Goal: Navigation & Orientation: Find specific page/section

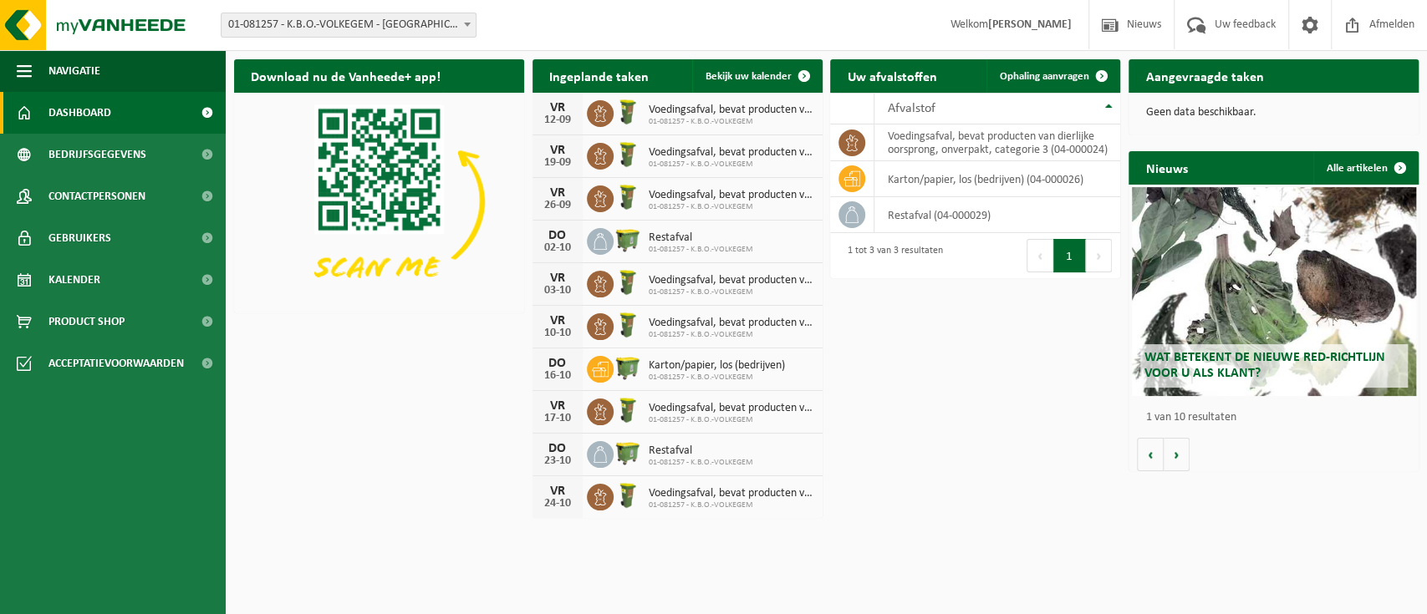
click at [1206, 271] on div "Wat betekent de nieuwe RED-richtlijn voor u als klant?" at bounding box center [1274, 291] width 284 height 209
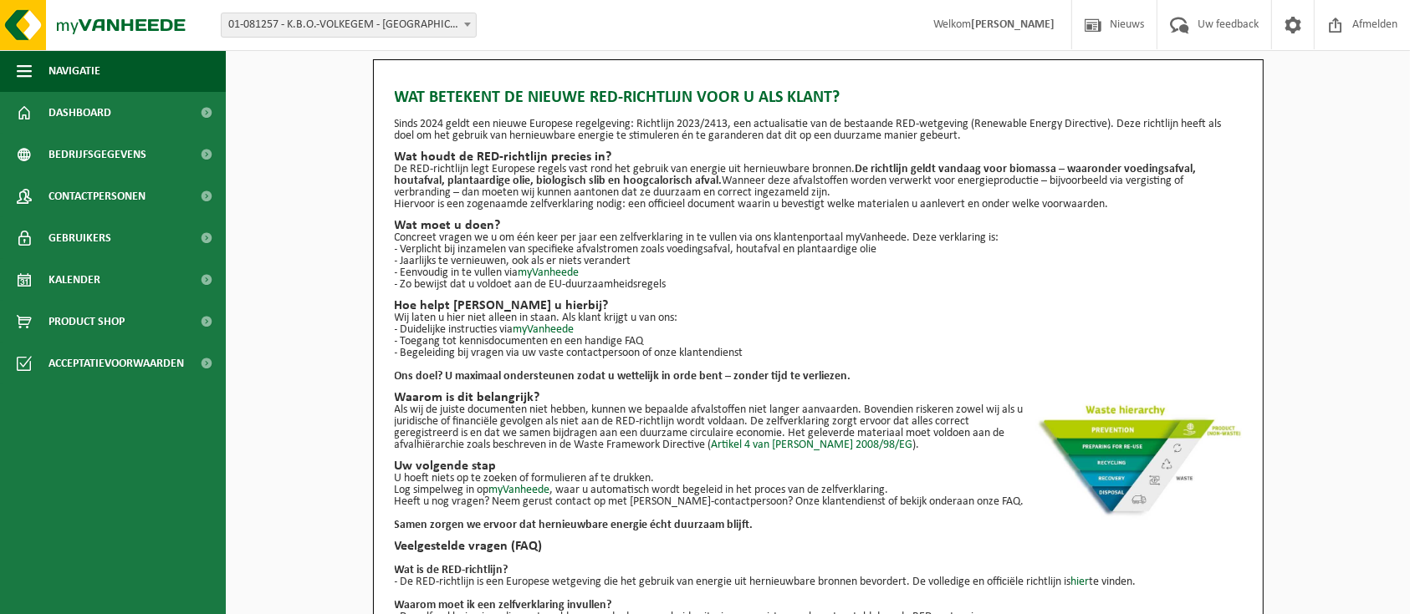
click at [990, 28] on strong "[PERSON_NAME]" at bounding box center [1013, 24] width 84 height 13
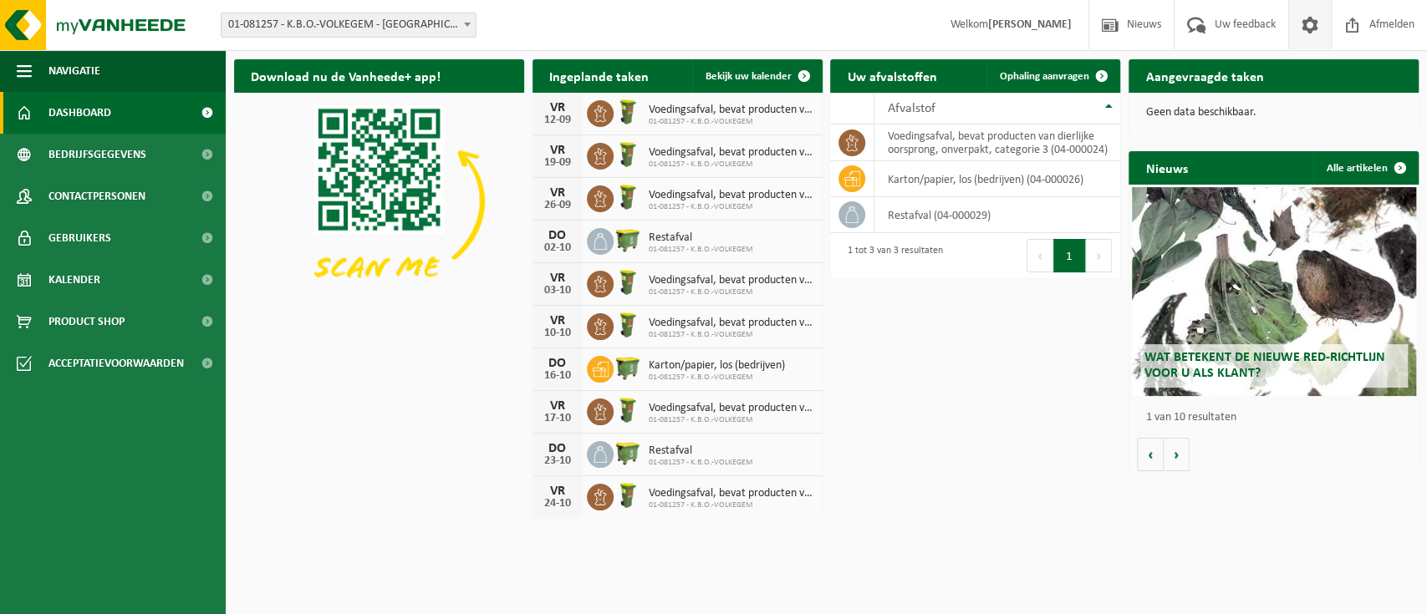
click at [1306, 41] on span at bounding box center [1310, 24] width 25 height 49
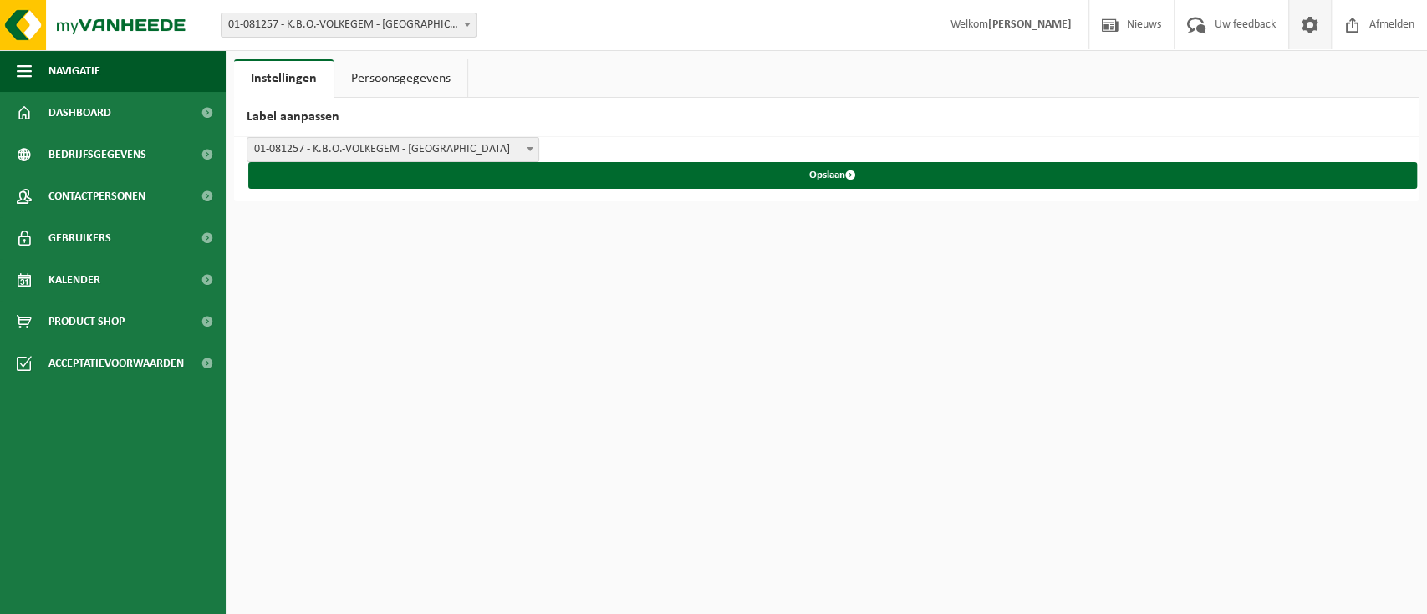
click at [385, 76] on link "Persoonsgegevens" at bounding box center [400, 78] width 133 height 38
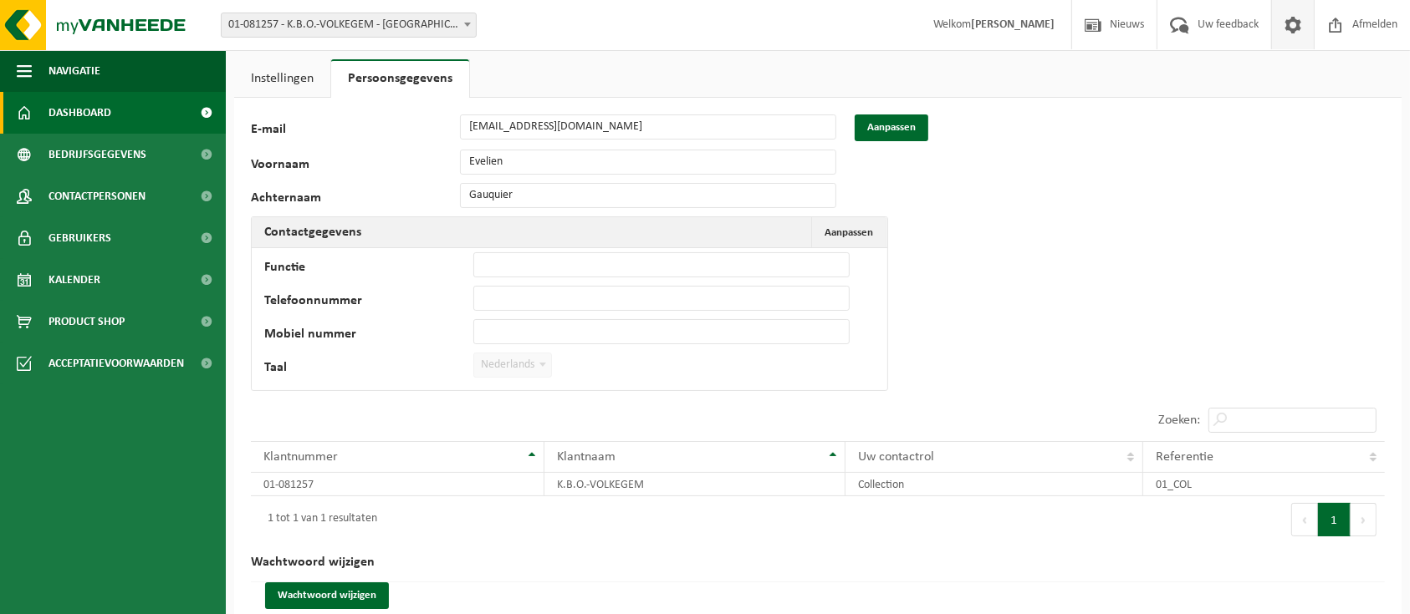
click at [187, 107] on link "Dashboard" at bounding box center [113, 113] width 226 height 42
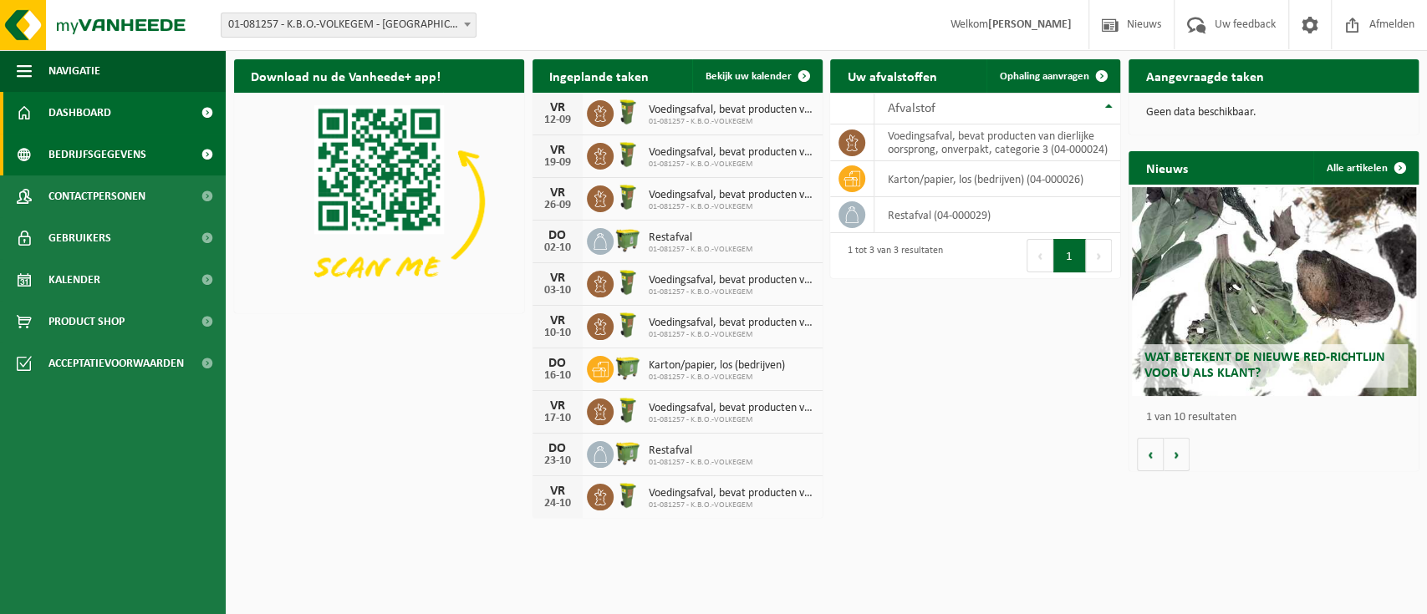
click at [185, 154] on link "Bedrijfsgegevens" at bounding box center [113, 155] width 226 height 42
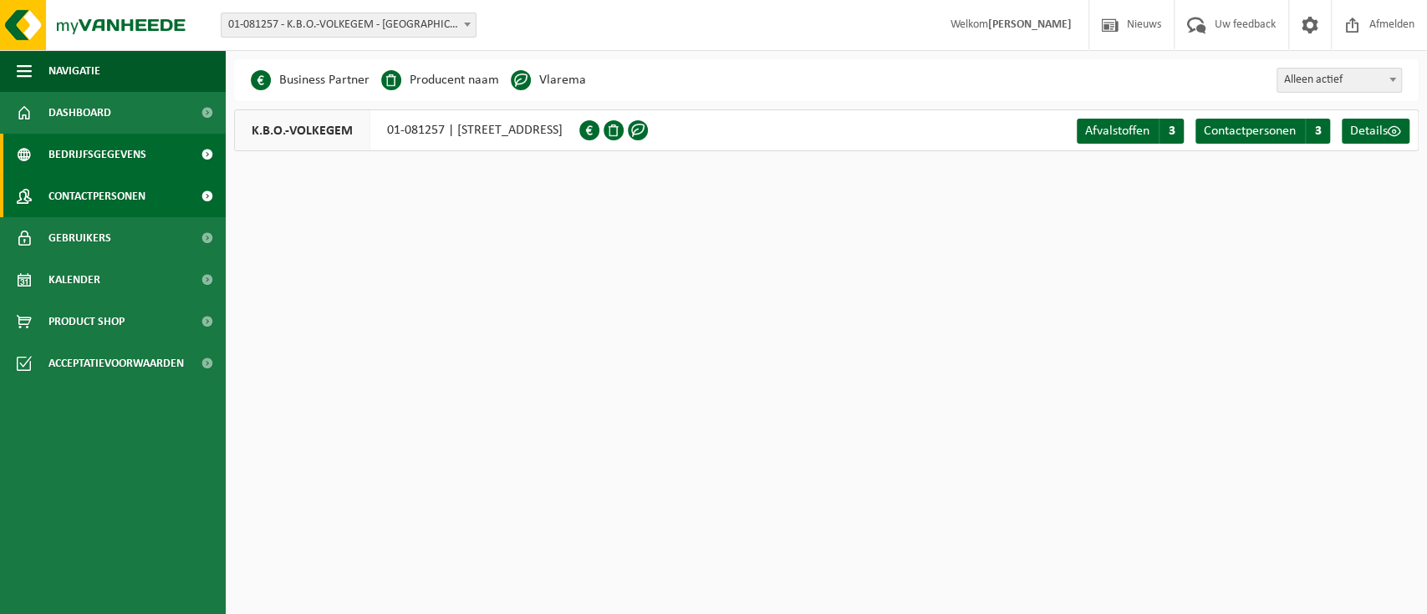
click at [150, 198] on link "Contactpersonen" at bounding box center [113, 197] width 226 height 42
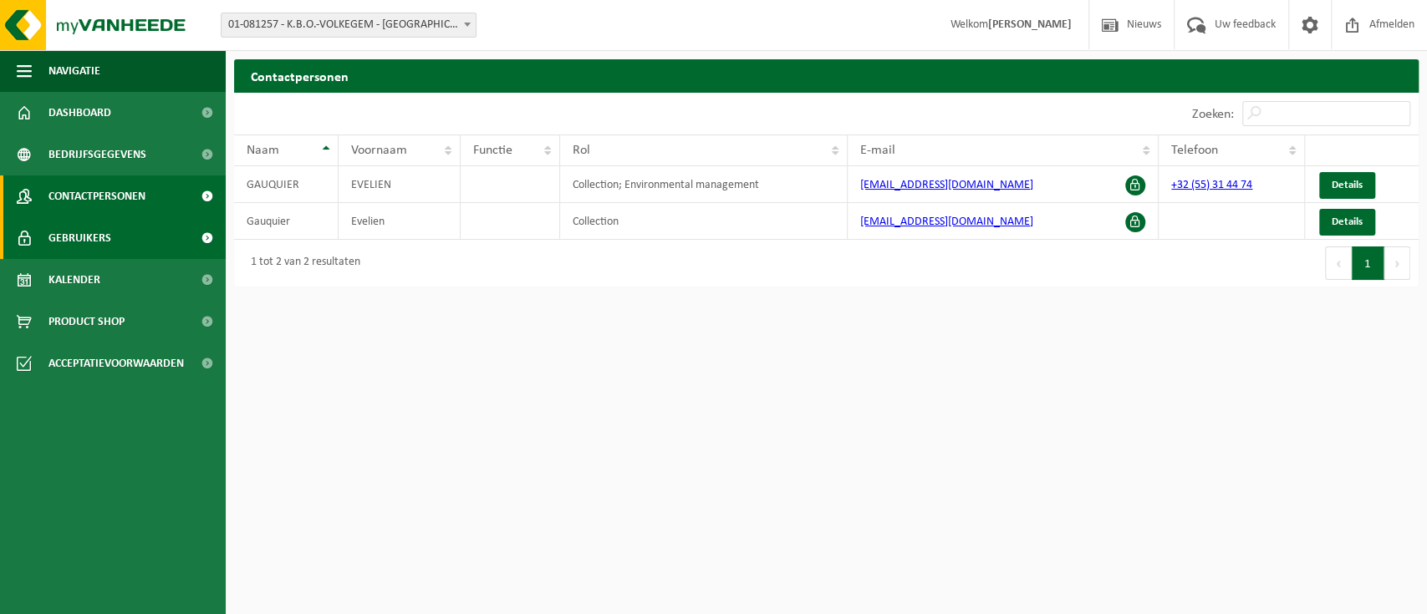
click at [145, 247] on link "Gebruikers" at bounding box center [113, 238] width 226 height 42
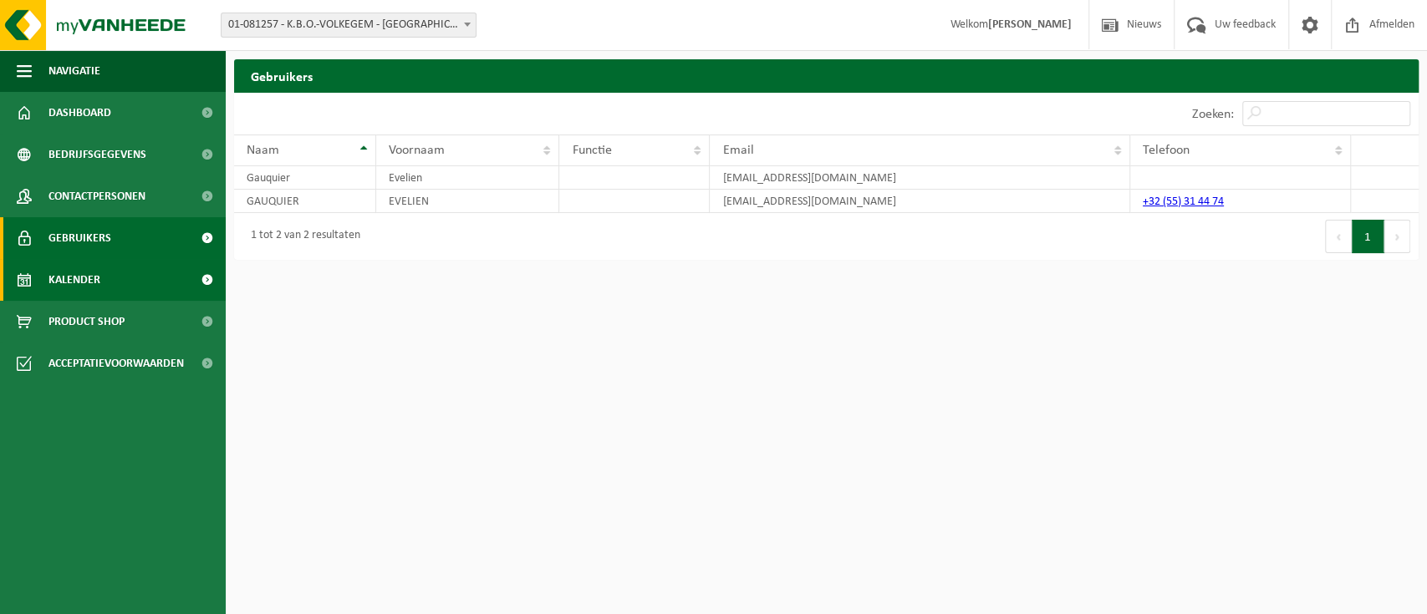
click at [145, 279] on link "Kalender" at bounding box center [113, 280] width 226 height 42
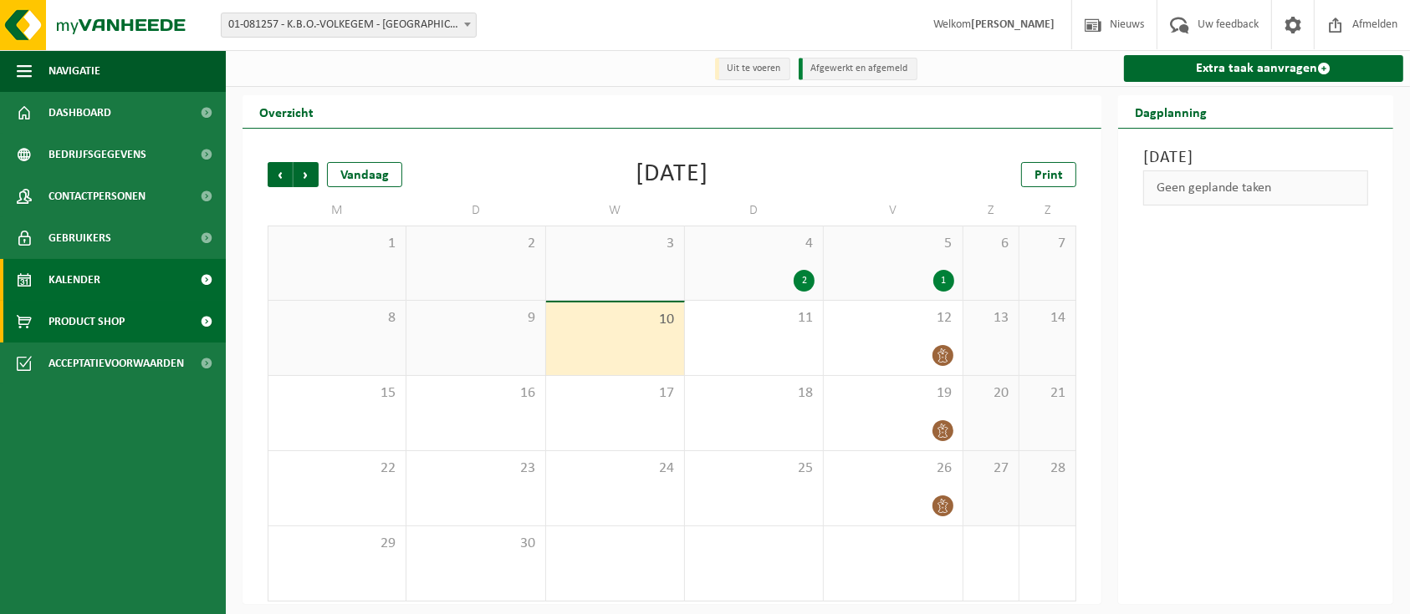
click at [146, 316] on link "Product Shop" at bounding box center [113, 322] width 226 height 42
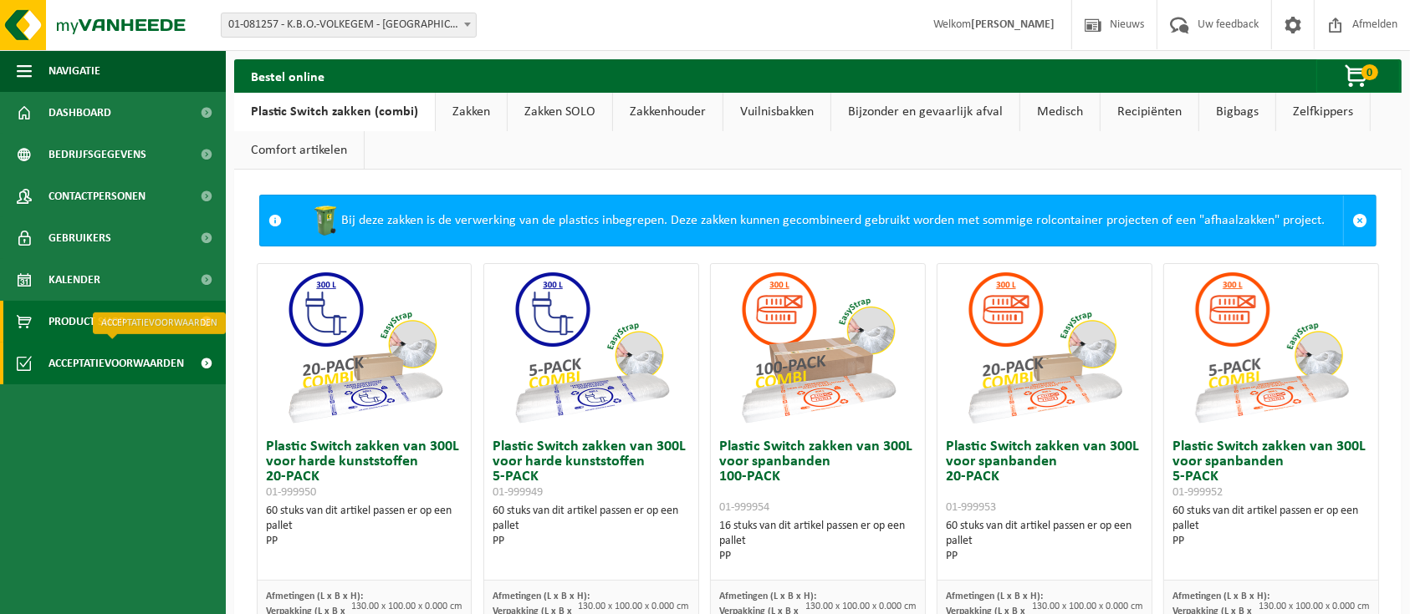
click at [148, 356] on span "Acceptatievoorwaarden" at bounding box center [115, 364] width 135 height 42
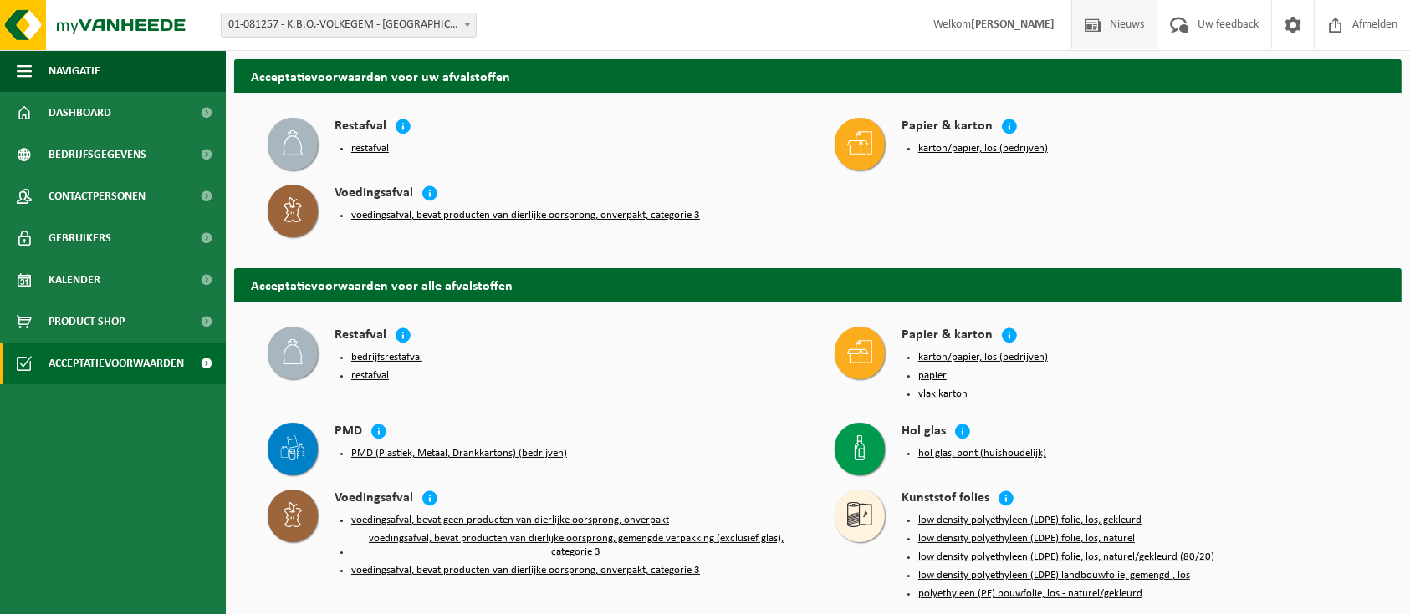
click at [1124, 26] on span "Nieuws" at bounding box center [1126, 24] width 43 height 49
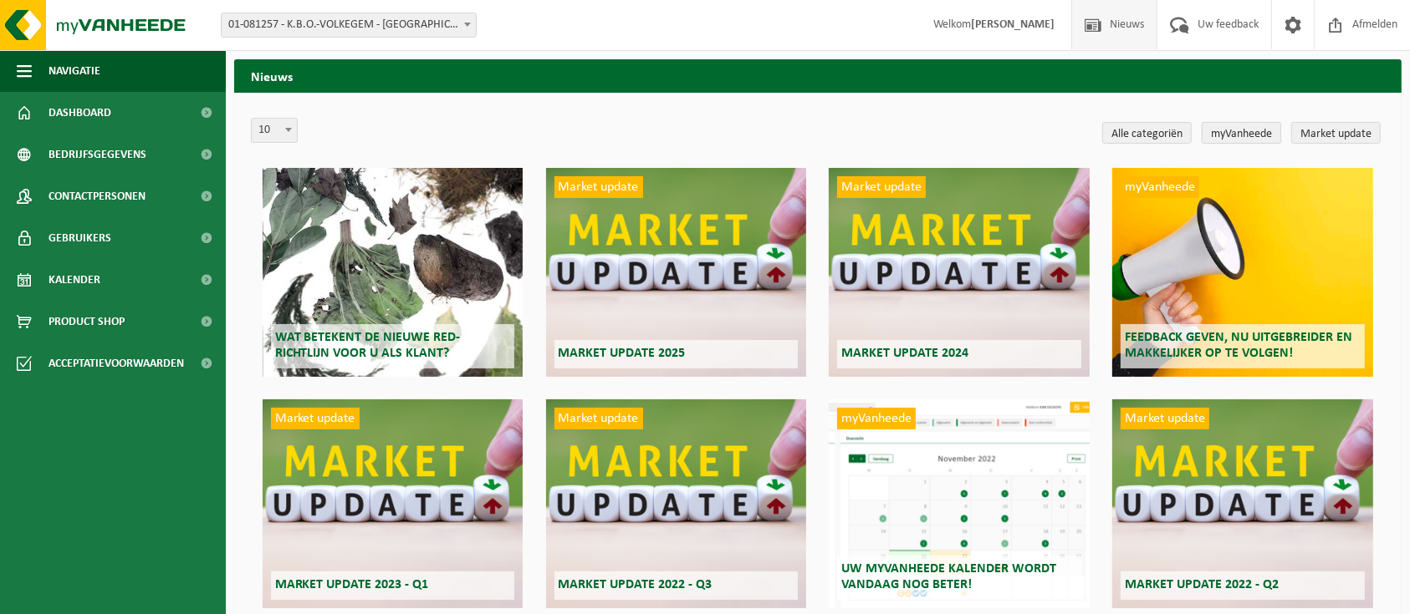
click at [1228, 137] on link "myVanheede" at bounding box center [1240, 133] width 79 height 22
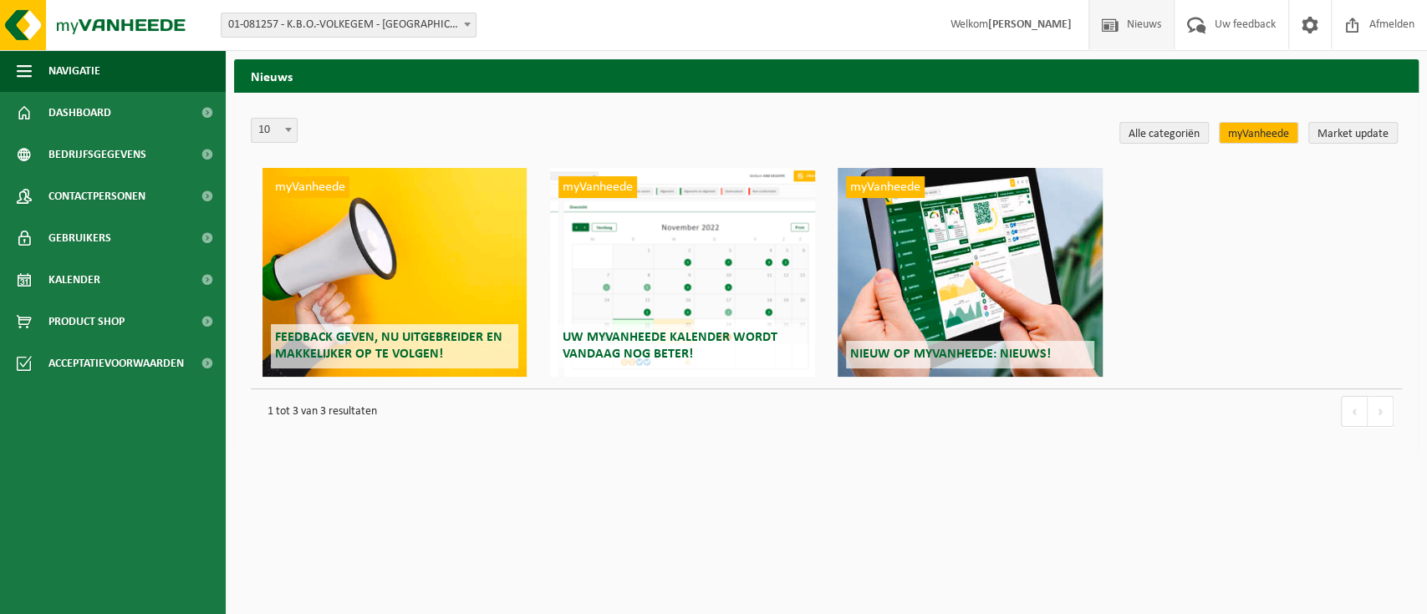
click at [1130, 28] on span "Nieuws" at bounding box center [1144, 24] width 43 height 49
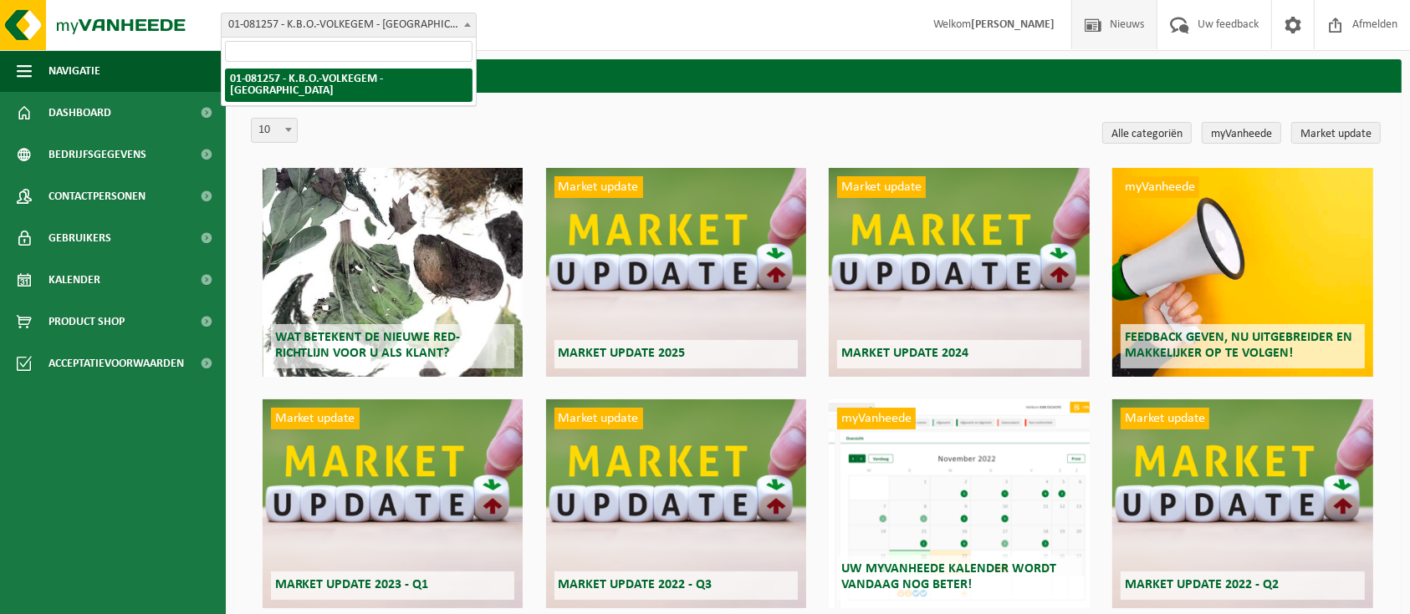
click at [468, 26] on span at bounding box center [467, 24] width 17 height 22
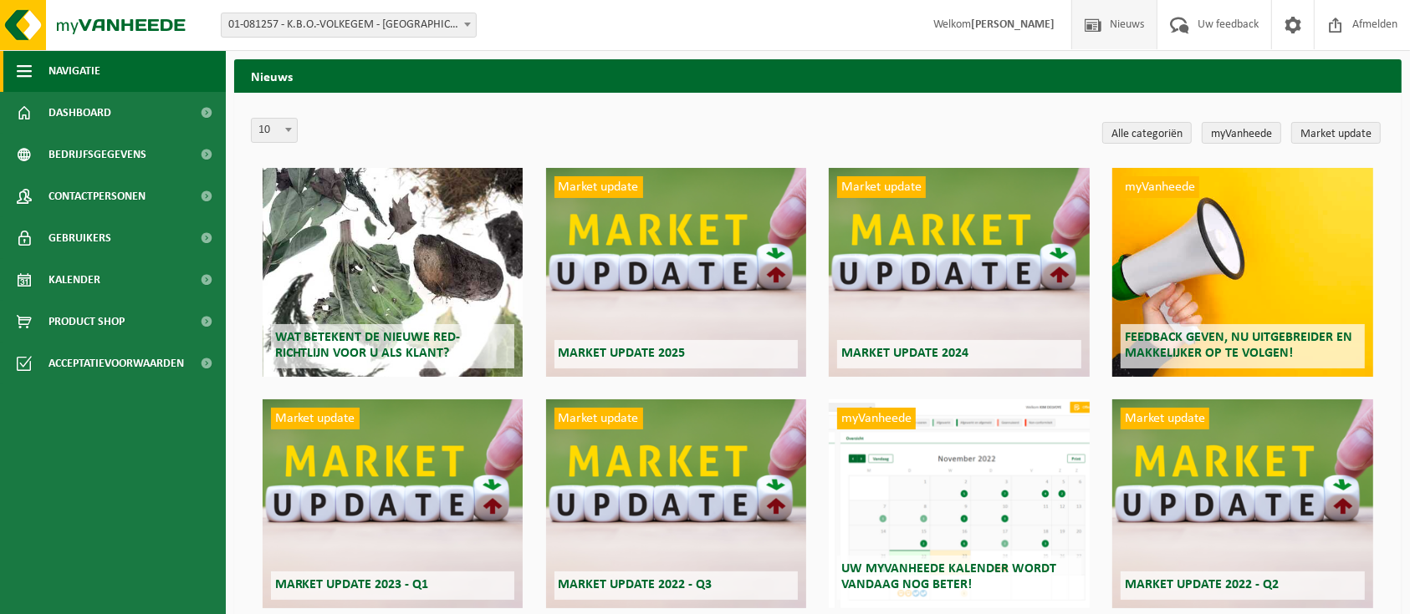
click at [50, 66] on span "Navigatie" at bounding box center [74, 71] width 52 height 42
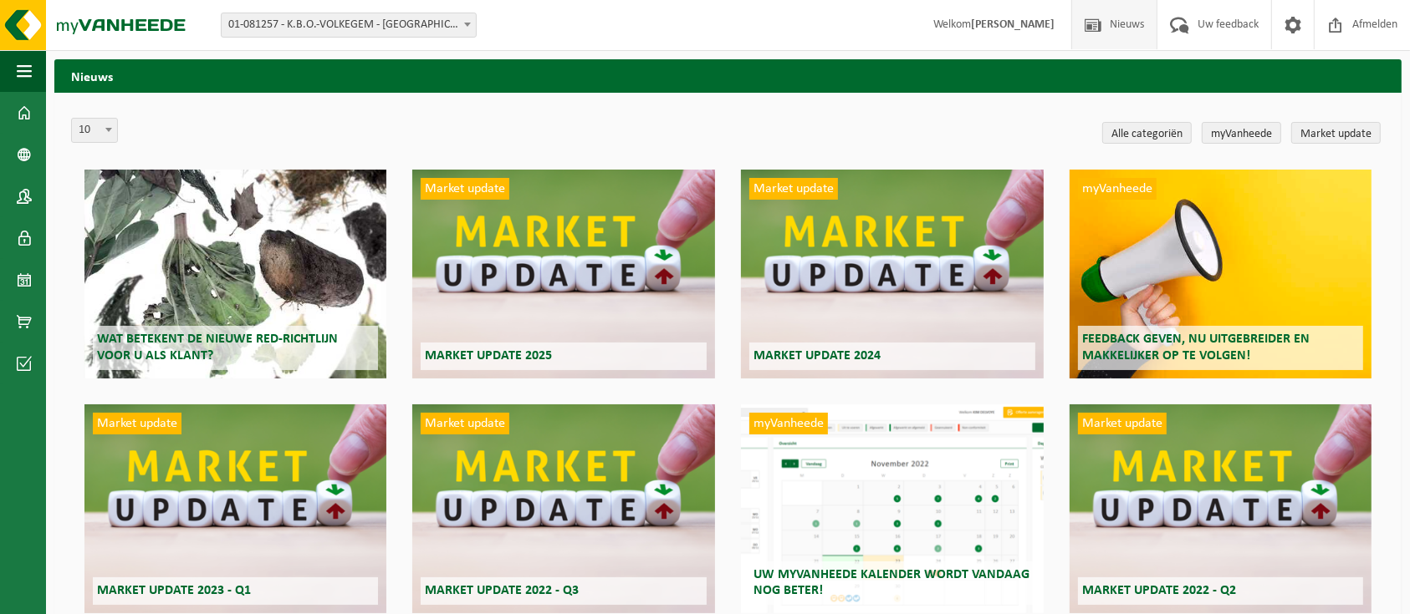
click at [955, 27] on span "Welkom Evelien Gauquier" at bounding box center [993, 24] width 155 height 49
click at [22, 102] on span at bounding box center [24, 113] width 15 height 42
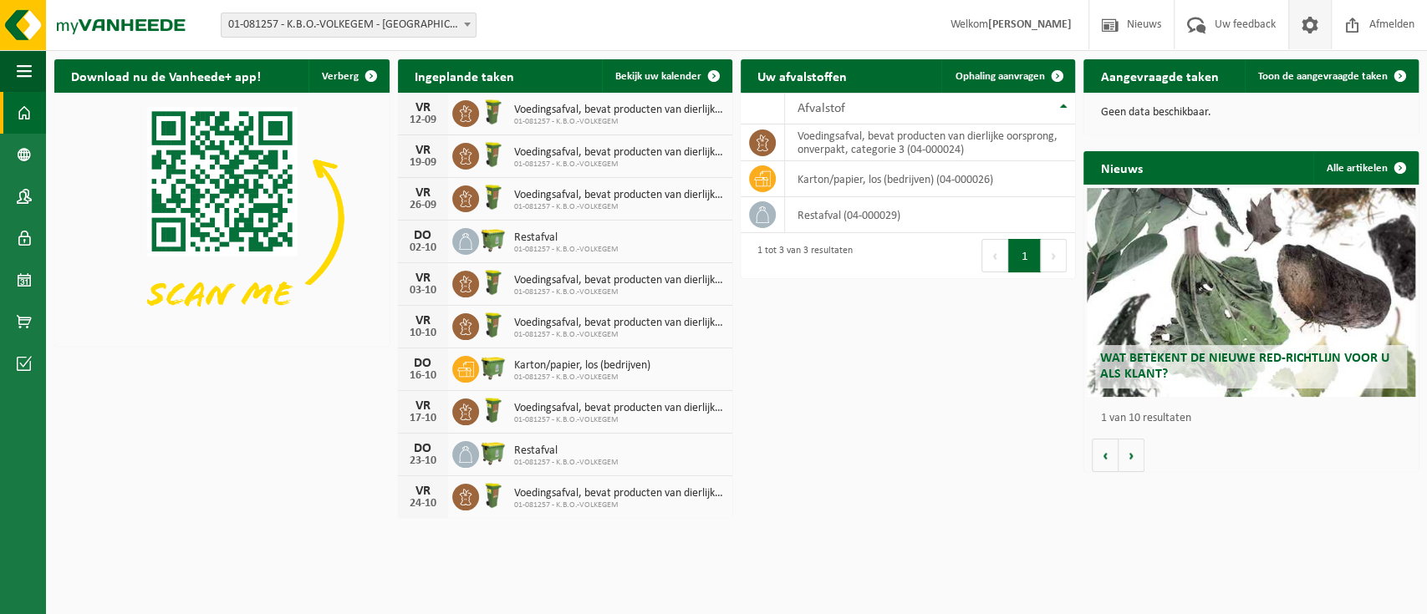
click at [1317, 19] on span at bounding box center [1310, 24] width 25 height 49
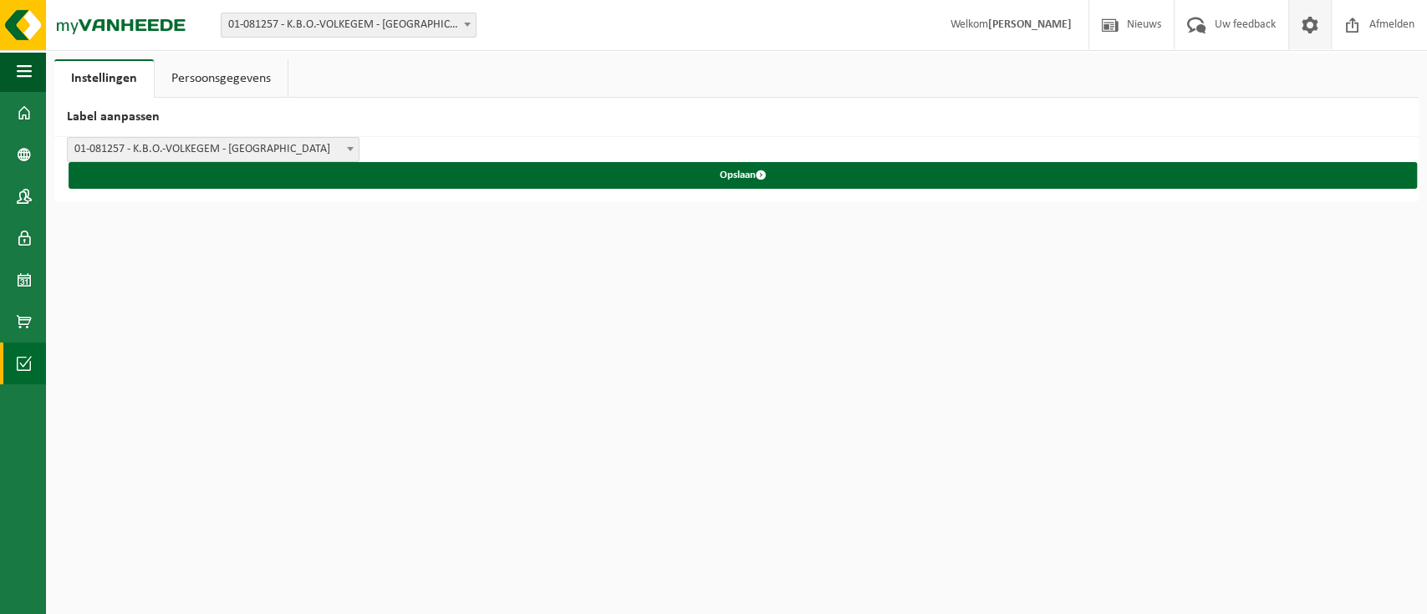
click at [18, 360] on span at bounding box center [24, 364] width 15 height 42
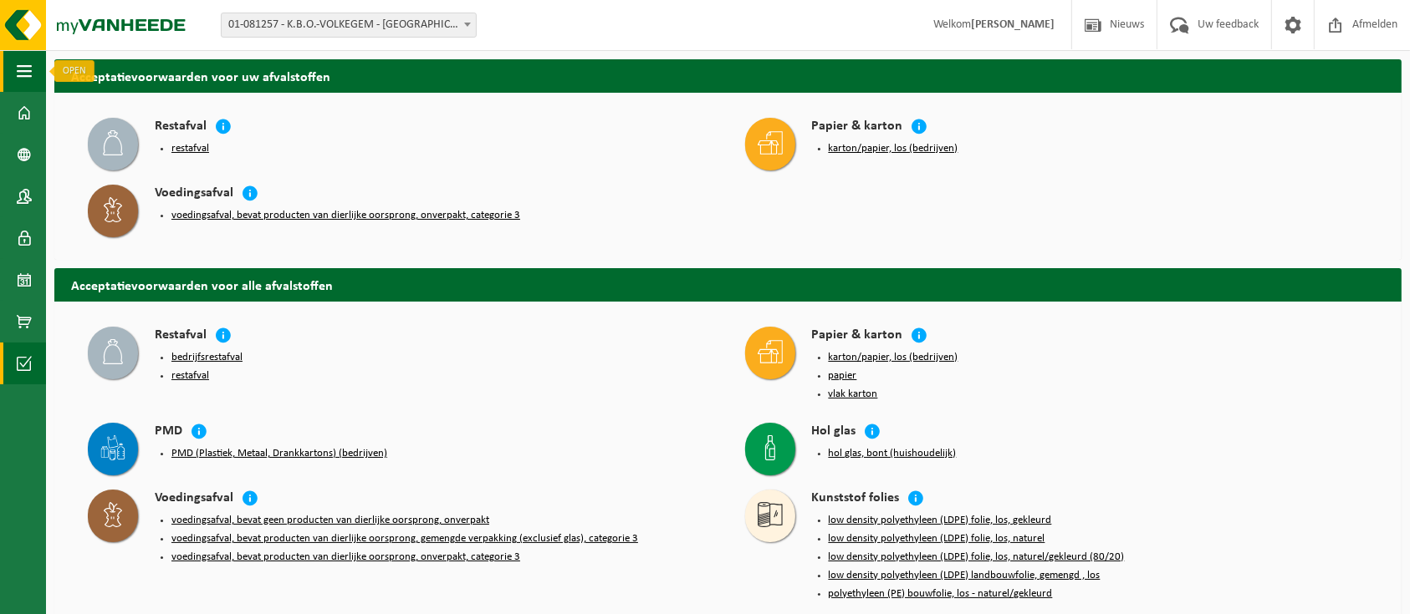
click at [19, 70] on span "button" at bounding box center [24, 71] width 15 height 42
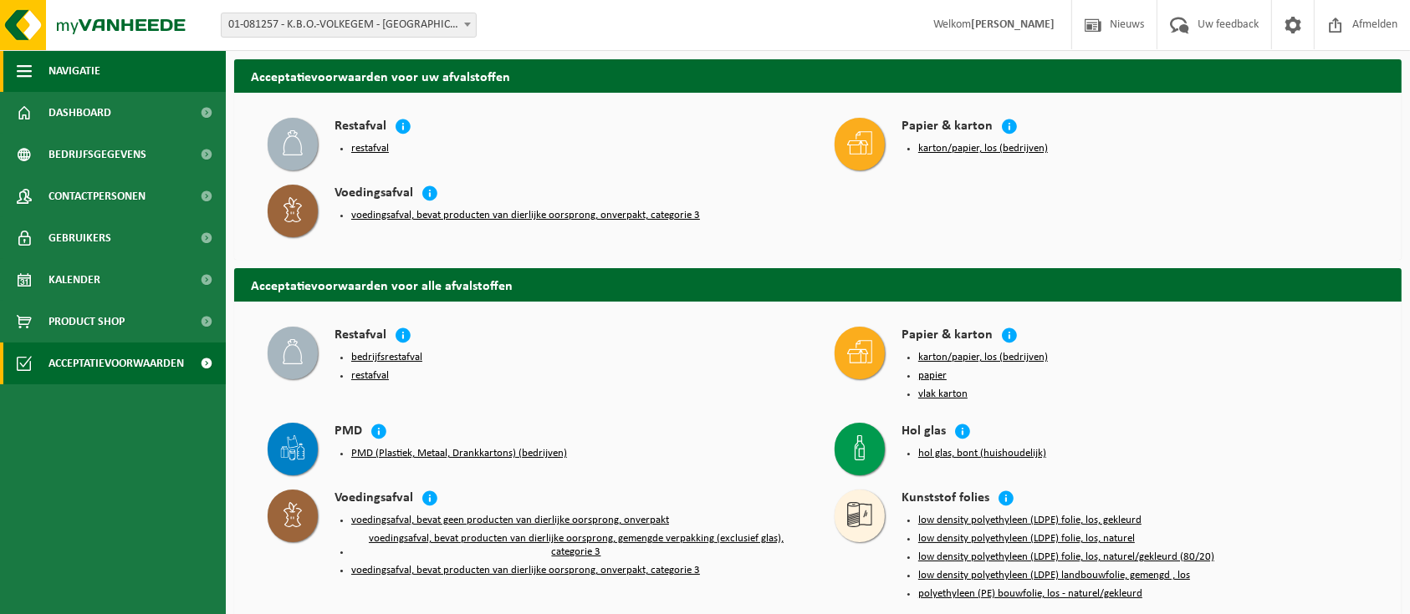
click at [102, 68] on button "Navigatie" at bounding box center [113, 71] width 226 height 42
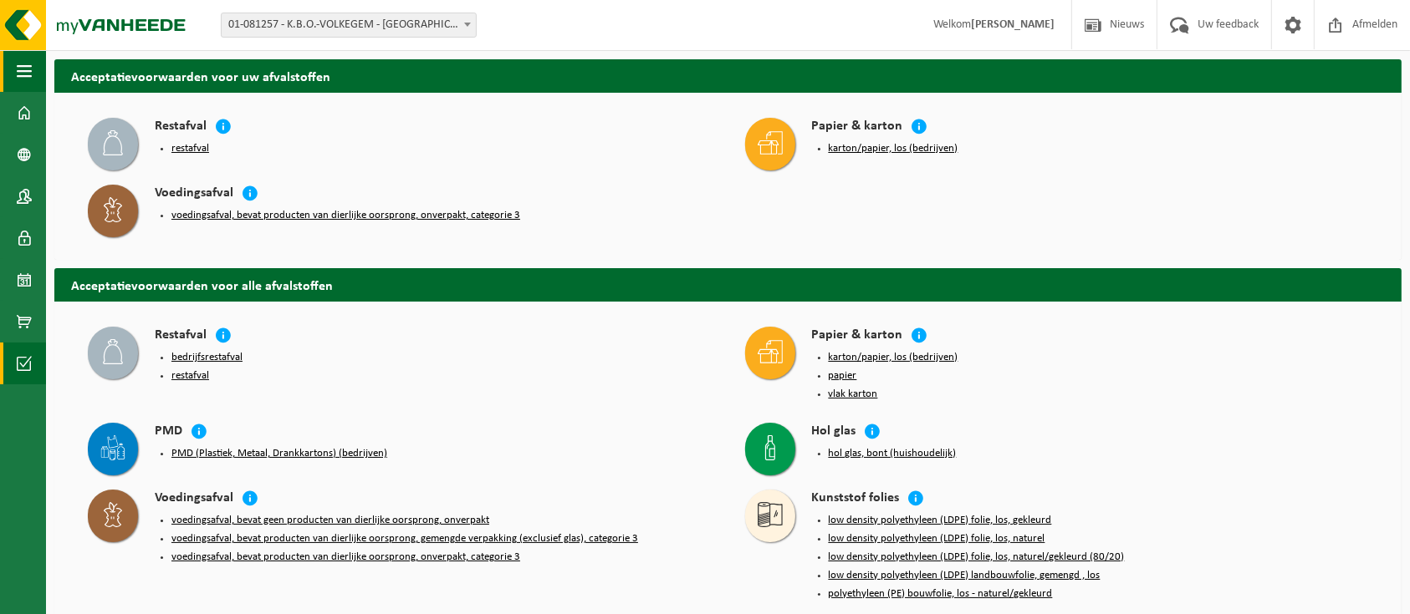
click at [22, 70] on span "button" at bounding box center [24, 71] width 15 height 42
